Goal: Information Seeking & Learning: Find specific page/section

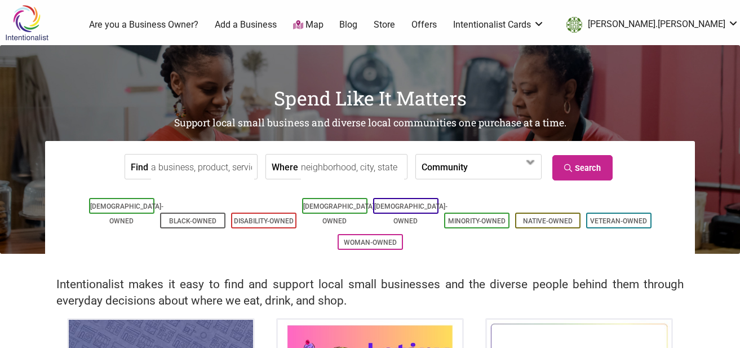
click at [186, 165] on input "Find" at bounding box center [202, 166] width 103 height 25
paste input "El Cabrito"
type input "El Cabrito"
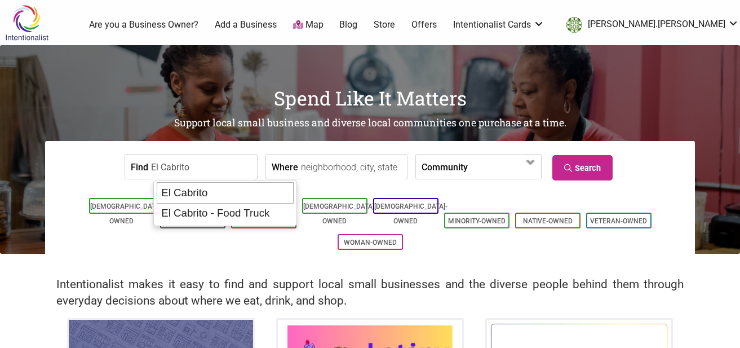
click at [189, 189] on div "El Cabrito" at bounding box center [226, 192] width 138 height 21
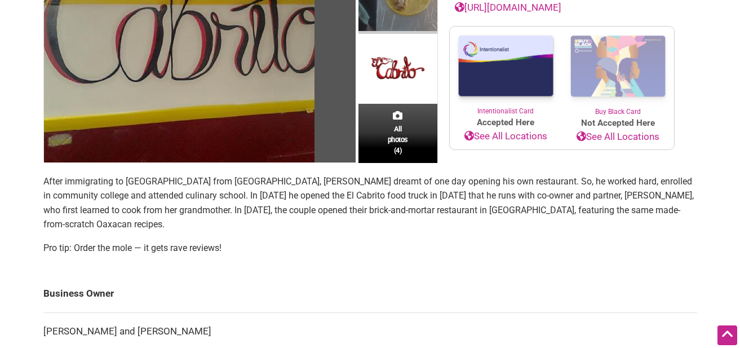
scroll to position [271, 0]
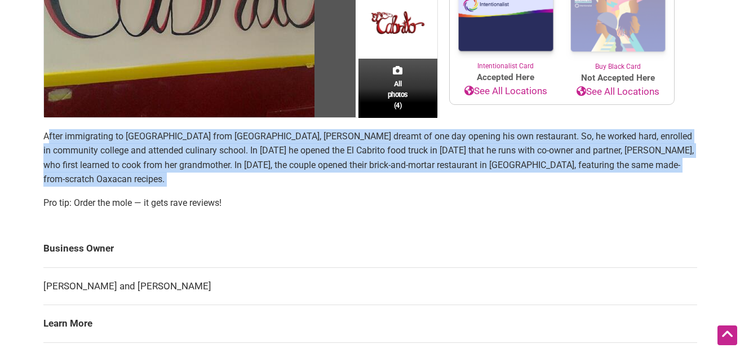
drag, startPoint x: 247, startPoint y: 182, endPoint x: 47, endPoint y: 140, distance: 204.5
click at [47, 140] on section "After immigrating to the United States from Mexico, Artemio Coria Diaz dreamt o…" at bounding box center [370, 174] width 654 height 90
click at [47, 140] on p "After immigrating to the United States from Mexico, Artemio Coria Diaz dreamt o…" at bounding box center [370, 157] width 654 height 57
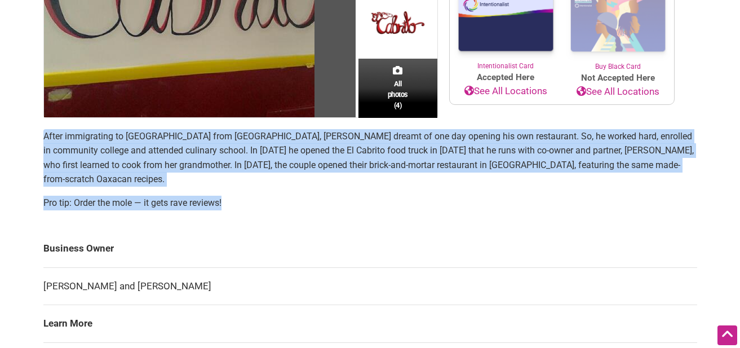
drag, startPoint x: 269, startPoint y: 196, endPoint x: 38, endPoint y: 142, distance: 237.2
click at [38, 141] on div "All photos (4) Latino-Owned Minority-Owned Woman-Owned Categories: Catering Res…" at bounding box center [370, 334] width 676 height 977
copy section "After immigrating to the United States from Mexico, Artemio Coria Diaz dreamt o…"
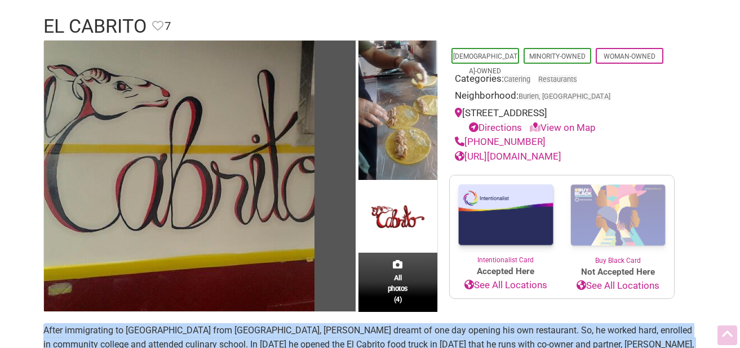
scroll to position [0, 0]
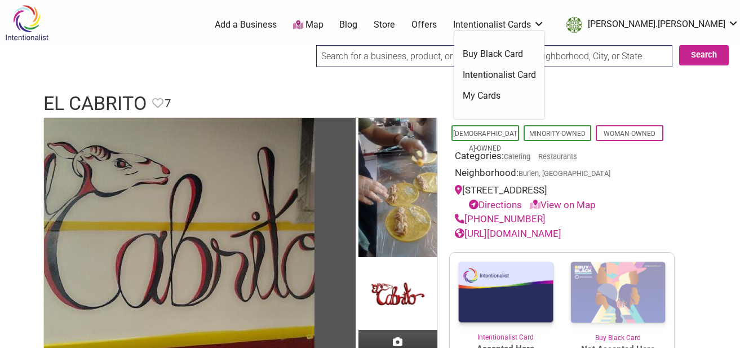
click at [393, 63] on input "search" at bounding box center [403, 56] width 175 height 22
paste input "After immigrating to the United States from Mexico, Artemio Coria Diaz dreamt o…"
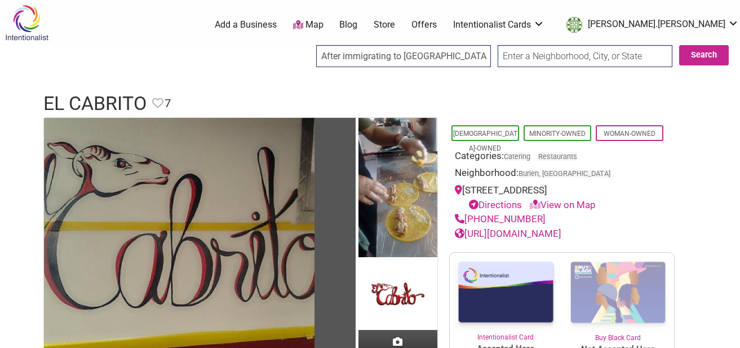
scroll to position [0, 1912]
click at [383, 58] on input "After immigrating to the United States from Mexico, Artemio Coria Diaz dreamt o…" at bounding box center [403, 56] width 175 height 22
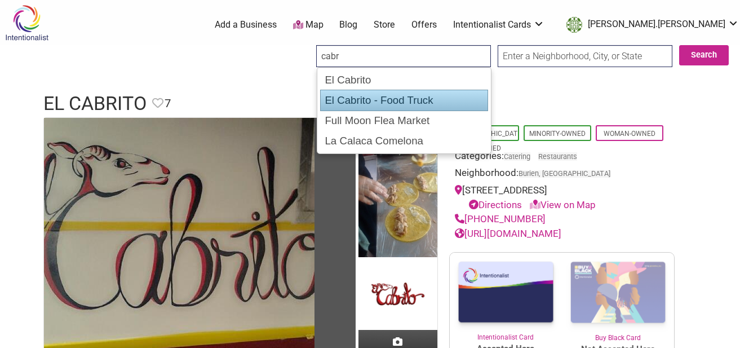
click at [402, 99] on div "El Cabrito - Food Truck" at bounding box center [404, 100] width 168 height 21
type input "El Cabrito - Food Truck"
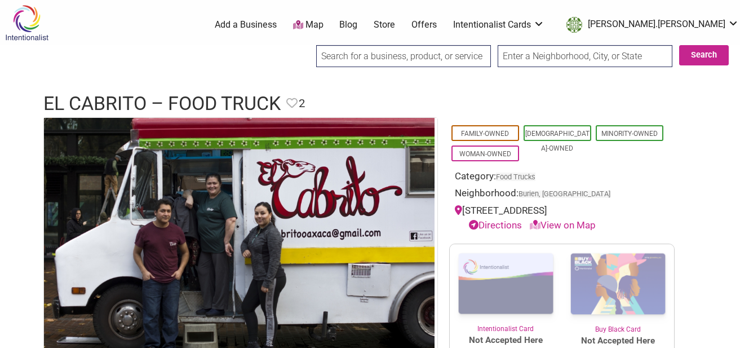
click at [344, 49] on input "search" at bounding box center [403, 56] width 175 height 22
paste input "[GEOGRAPHIC_DATA]"
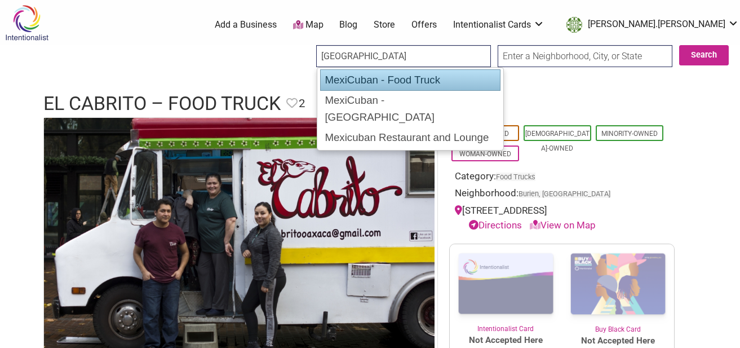
click at [347, 76] on div "MexiCuban - Food Truck" at bounding box center [410, 79] width 180 height 21
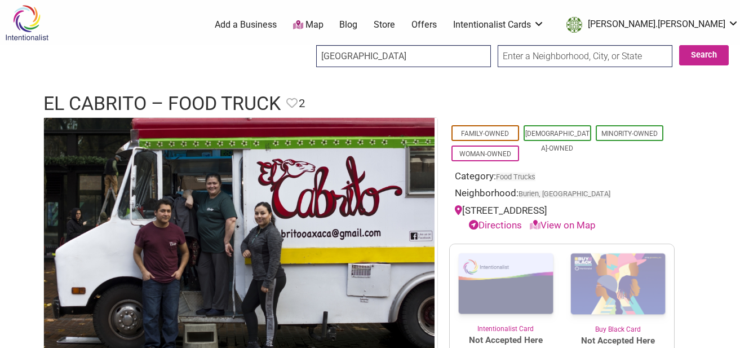
type input "MexiCuban - Food Truck"
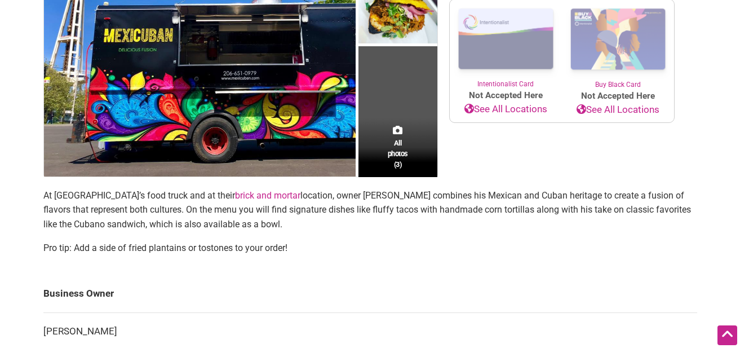
scroll to position [269, 0]
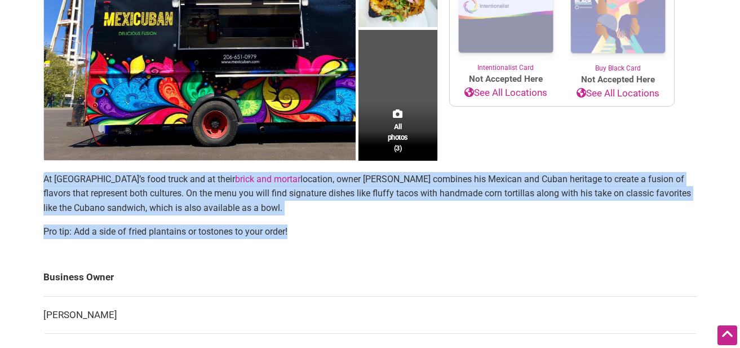
drag, startPoint x: 296, startPoint y: 233, endPoint x: 1, endPoint y: 182, distance: 299.6
click at [1, 182] on div "Intentionalist Spend like it matters 0 Add a Business Map Blog Store Offers Int…" at bounding box center [370, 295] width 740 height 1129
copy section "At MexiCuban’s food truck and at their brick and mortar location, owner Octavio…"
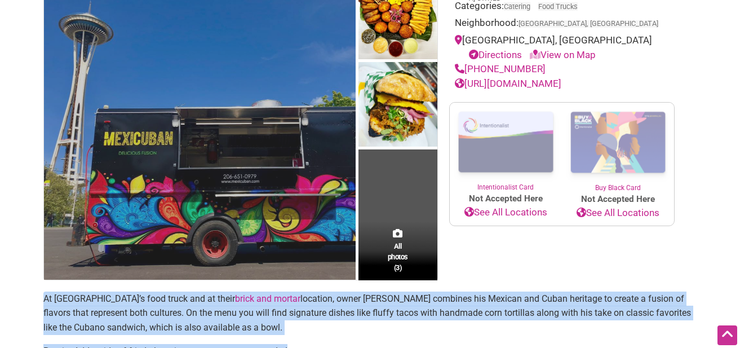
scroll to position [0, 0]
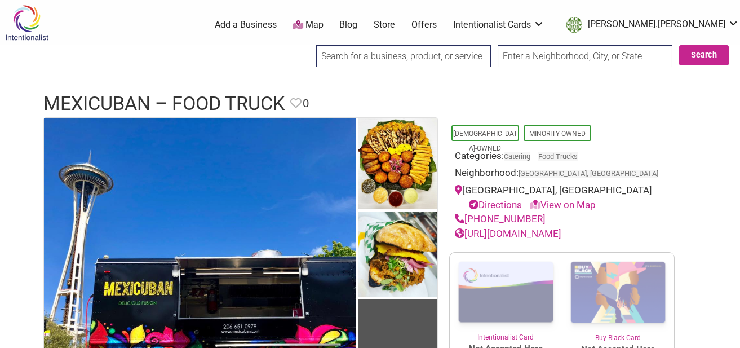
click at [344, 60] on input "search" at bounding box center [403, 56] width 175 height 22
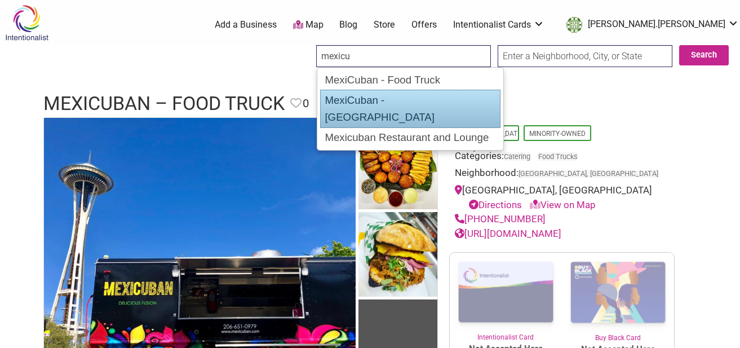
click at [386, 100] on div "MexiCuban - [GEOGRAPHIC_DATA]" at bounding box center [410, 109] width 180 height 38
type input "MexiCuban - [GEOGRAPHIC_DATA]"
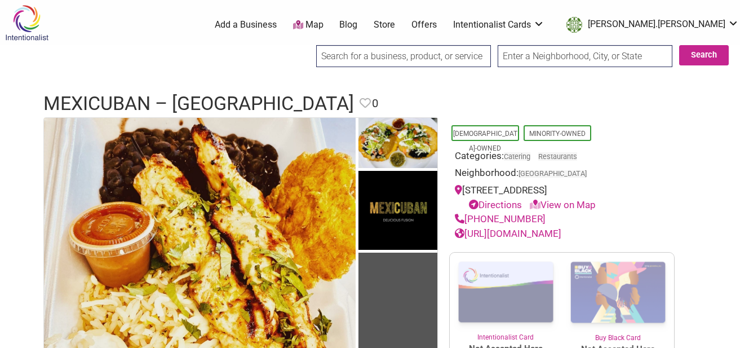
click at [369, 53] on input "search" at bounding box center [403, 56] width 175 height 22
paste input "Sharkbite Seviche"
click at [390, 55] on input "Sharkbite Seviche" at bounding box center [403, 56] width 175 height 22
type input "Sharkbit"
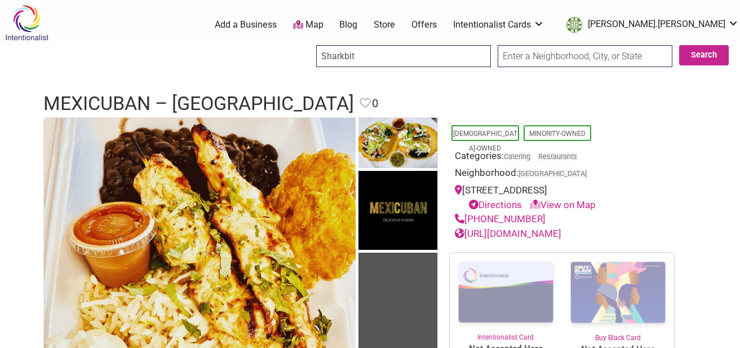
click at [34, 9] on img at bounding box center [27, 23] width 54 height 37
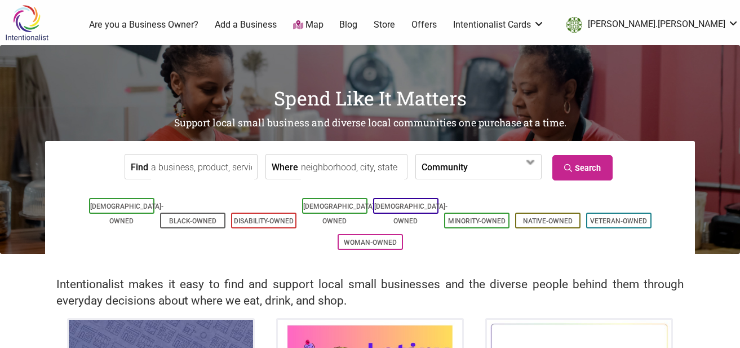
click at [155, 169] on input "Find" at bounding box center [202, 166] width 103 height 25
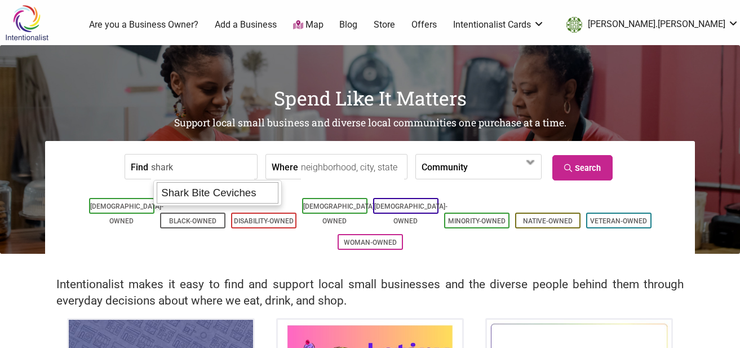
click at [178, 192] on div "Shark Bite Ceviches" at bounding box center [218, 192] width 122 height 21
type input "Shark Bite Ceviches"
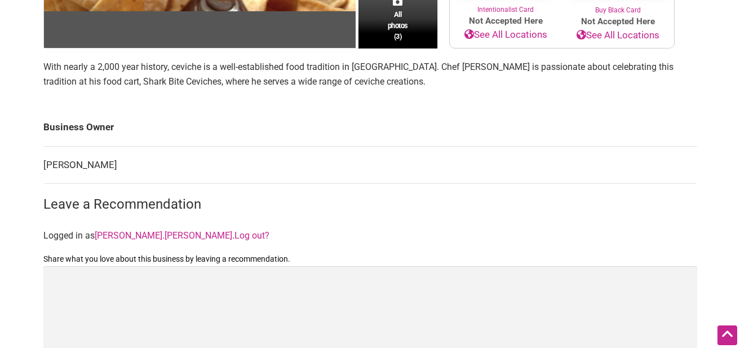
scroll to position [333, 0]
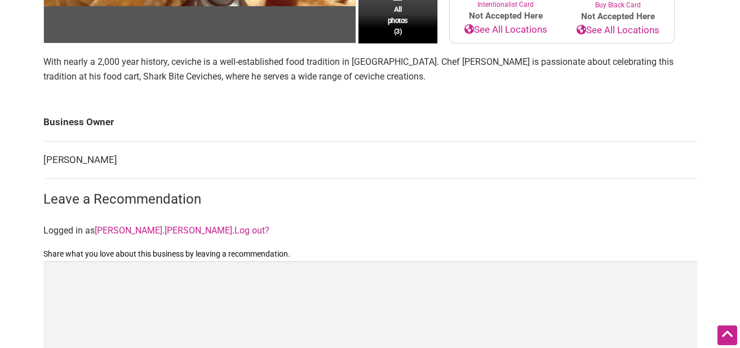
click at [364, 83] on p "With nearly a 2,000 year history, ceviche is a well-established food tradition …" at bounding box center [370, 69] width 654 height 29
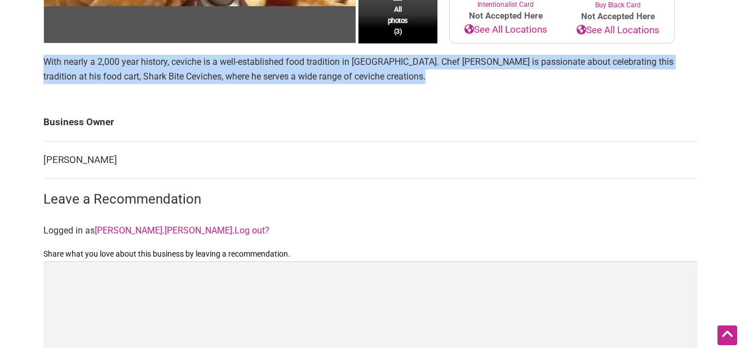
click at [364, 83] on p "With nearly a 2,000 year history, ceviche is a well-established food tradition …" at bounding box center [370, 69] width 654 height 29
copy section "With nearly a 2,000 year history, ceviche is a well-established food tradition …"
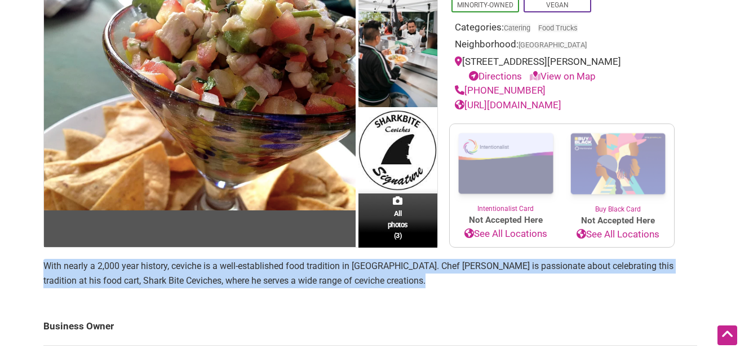
scroll to position [10, 0]
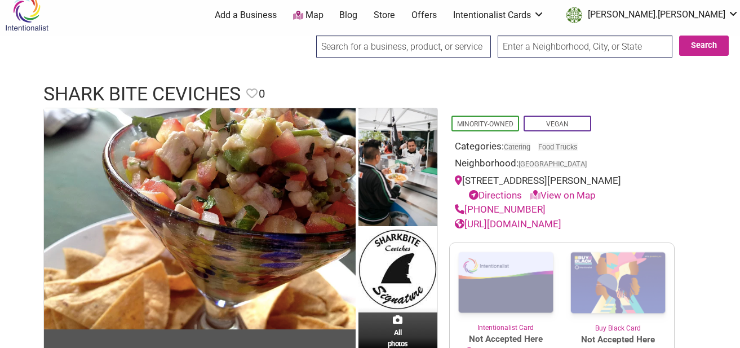
click at [360, 42] on input "search" at bounding box center [403, 47] width 175 height 22
paste input "Tacos [PERSON_NAME]"
type input "Tacos [PERSON_NAME]"
click at [305, 36] on input "Search" at bounding box center [326, 47] width 43 height 23
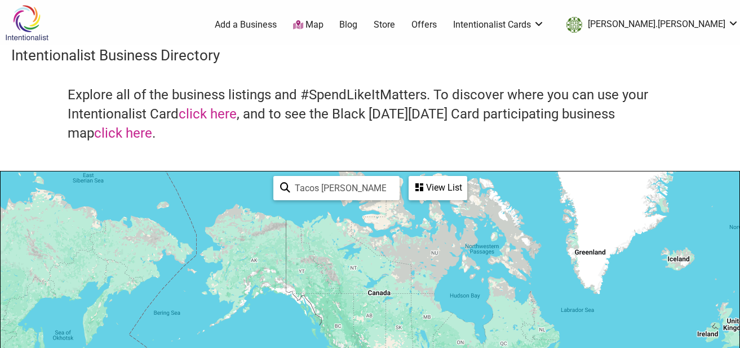
click at [364, 192] on input "Tacos [PERSON_NAME]" at bounding box center [341, 188] width 103 height 22
drag, startPoint x: 332, startPoint y: 190, endPoint x: 290, endPoint y: 187, distance: 41.8
click at [290, 187] on input "Tacos [PERSON_NAME]" at bounding box center [341, 188] width 103 height 22
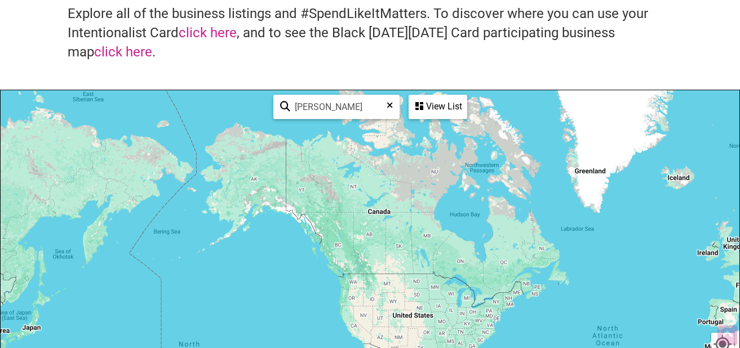
scroll to position [95, 0]
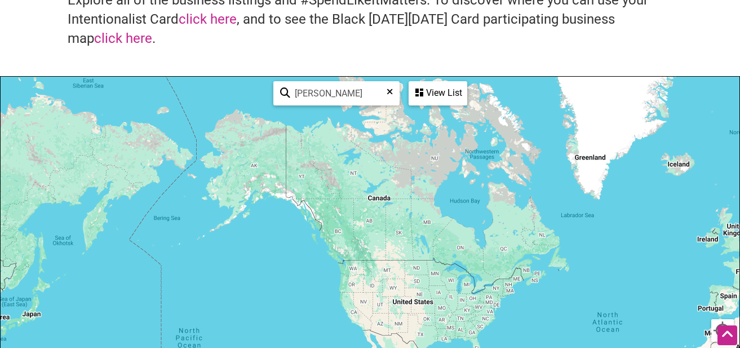
click at [332, 93] on input "[PERSON_NAME]" at bounding box center [341, 93] width 102 height 22
type input "[PERSON_NAME]"
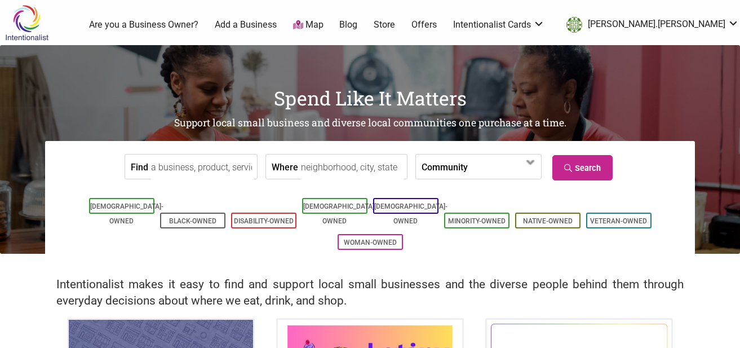
click at [204, 165] on input "Find" at bounding box center [202, 166] width 103 height 25
type input "a"
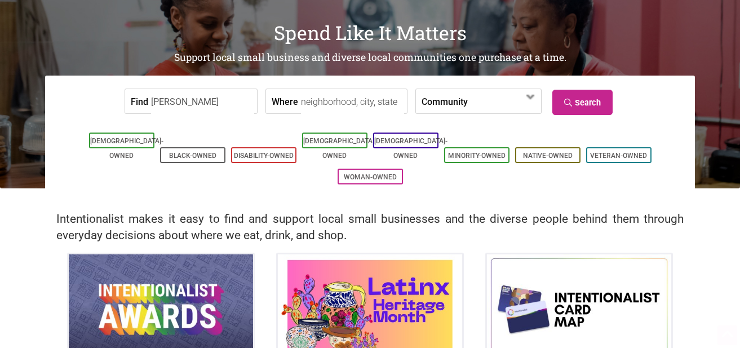
scroll to position [67, 0]
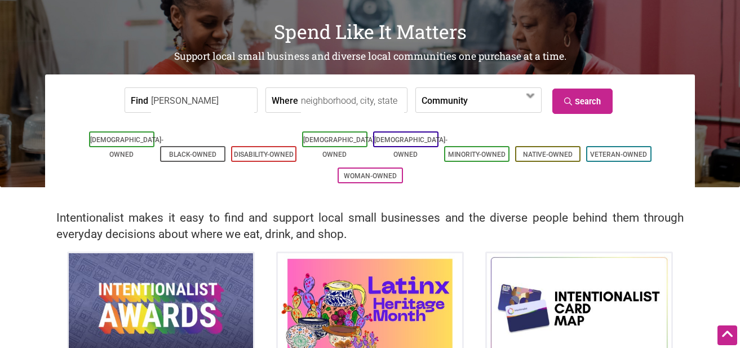
click at [166, 105] on input "[PERSON_NAME]" at bounding box center [202, 100] width 103 height 25
click at [166, 109] on input "[PERSON_NAME]" at bounding box center [202, 100] width 103 height 25
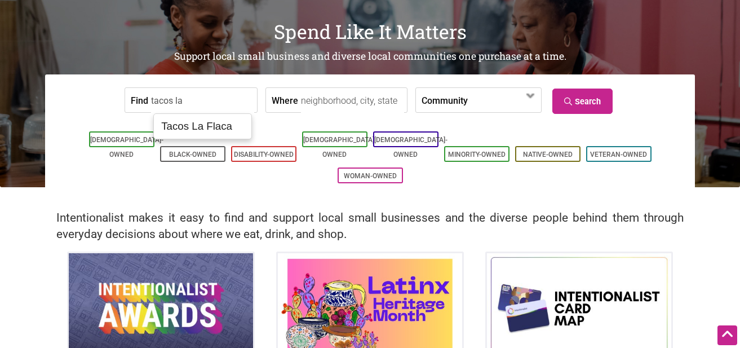
scroll to position [0, 0]
type input "tacos [PERSON_NAME]"
